Goal: Task Accomplishment & Management: Use online tool/utility

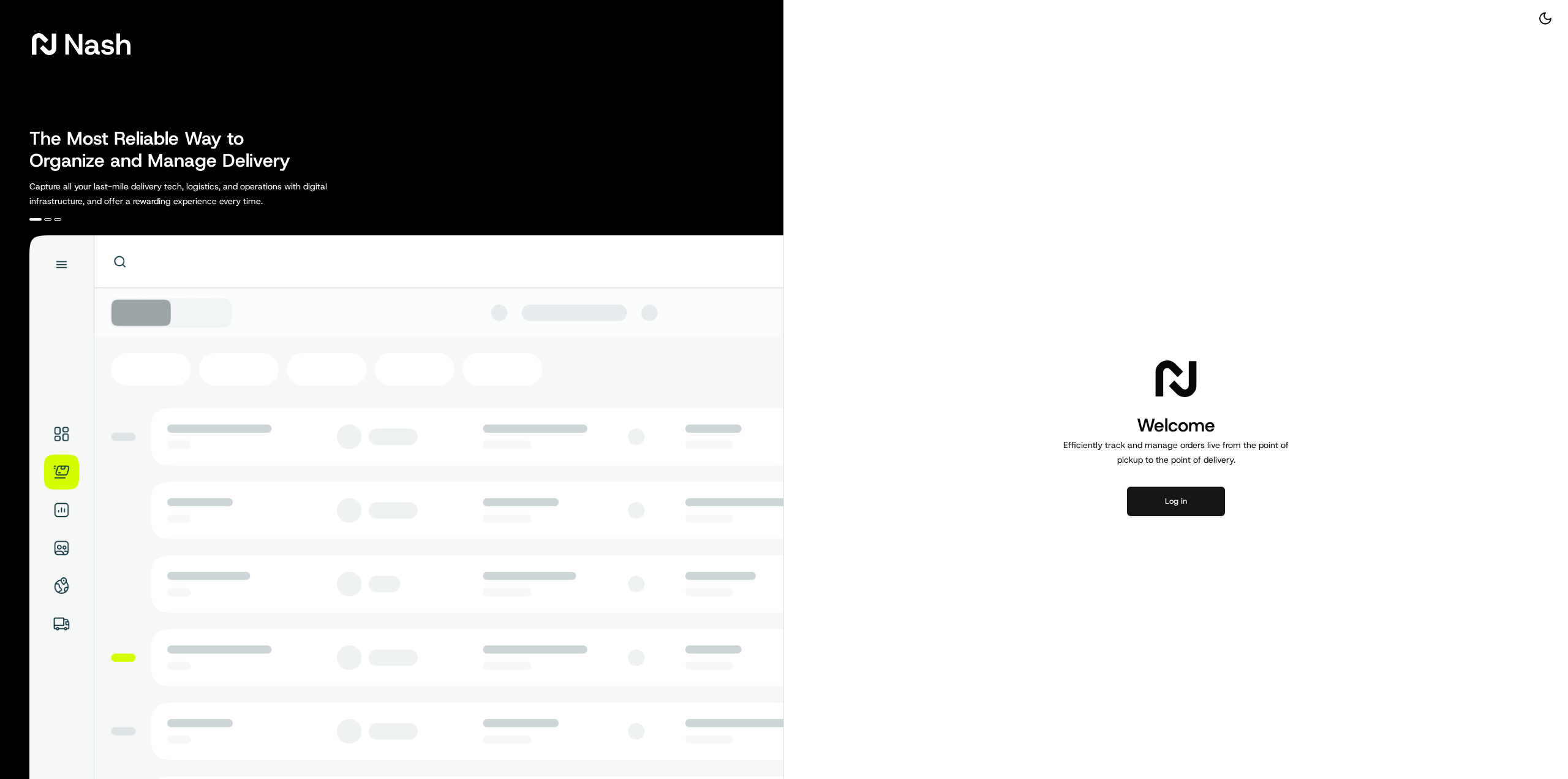
click at [1167, 510] on button "Log in" at bounding box center [1175, 501] width 98 height 29
